Goal: Transaction & Acquisition: Purchase product/service

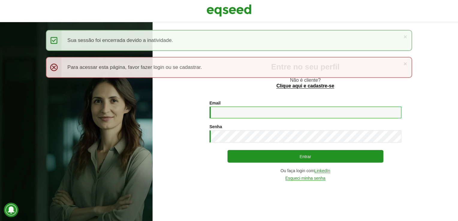
drag, startPoint x: 0, startPoint y: 0, endPoint x: 247, endPoint y: 115, distance: 273.0
click at [247, 115] on input "Email *" at bounding box center [305, 113] width 192 height 12
type input "**********"
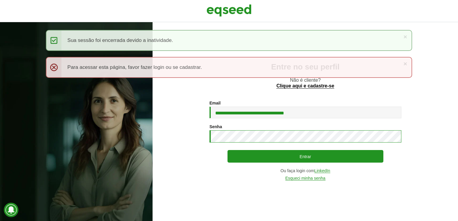
click at [227, 150] on button "Entrar" at bounding box center [305, 156] width 156 height 13
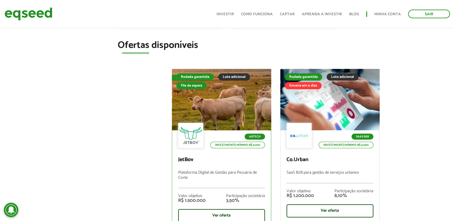
scroll to position [270, 0]
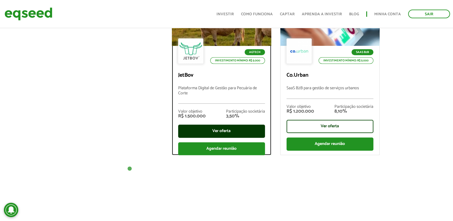
click at [223, 131] on div "Ver oferta" at bounding box center [221, 131] width 87 height 13
